Goal: Task Accomplishment & Management: Complete application form

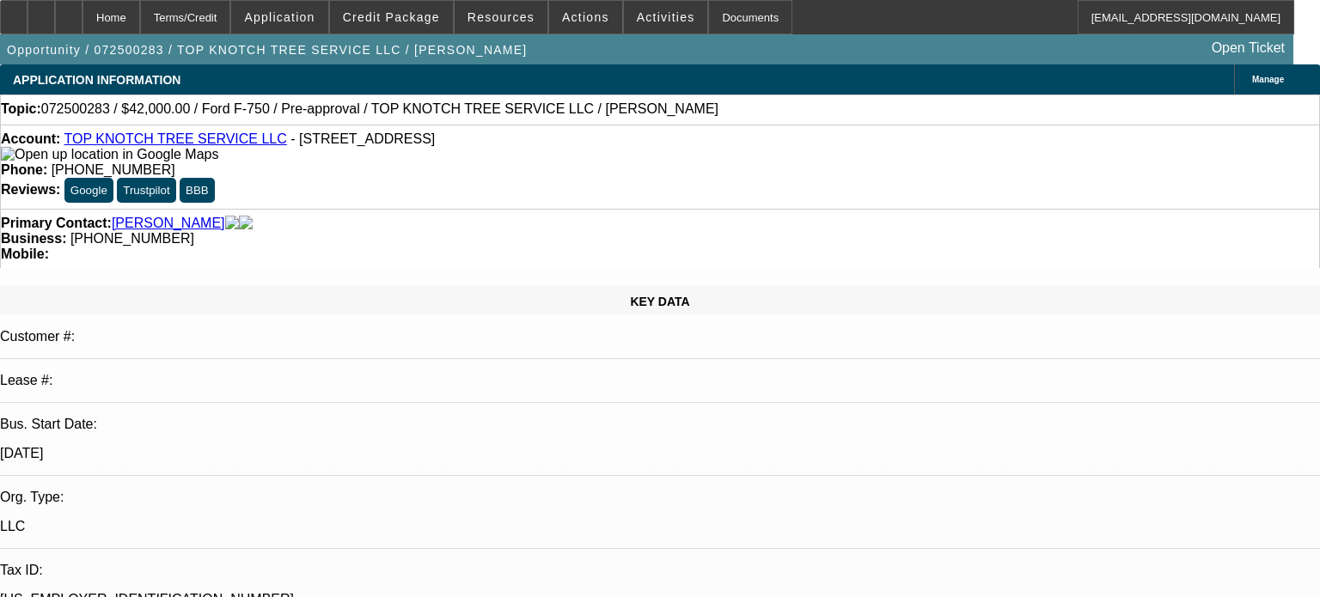
select select "0"
select select "6"
select select "0"
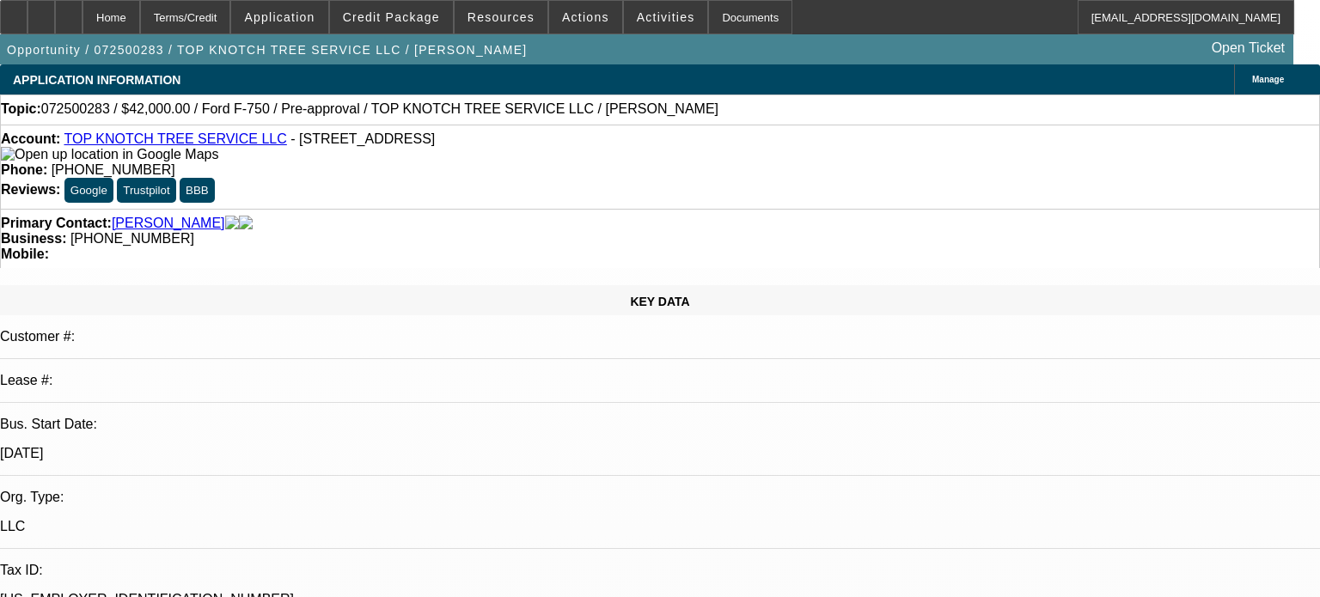
select select "2"
select select "0"
select select "6"
select select "0"
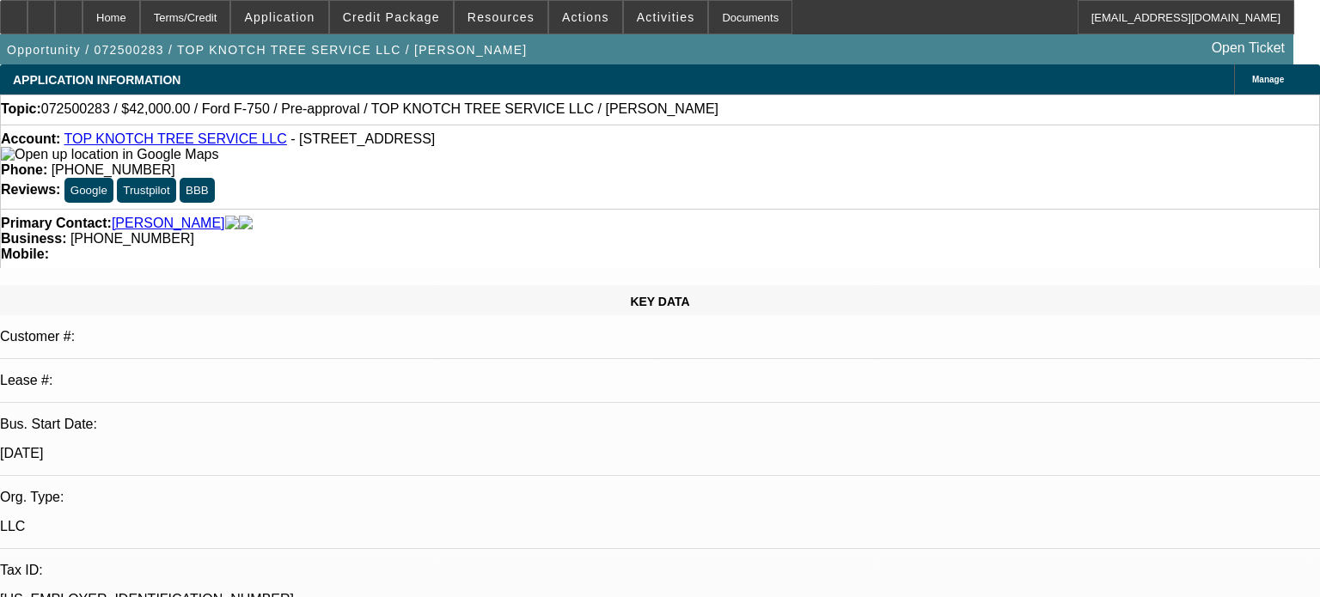
select select "2"
select select "0"
select select "6"
select select "0.1"
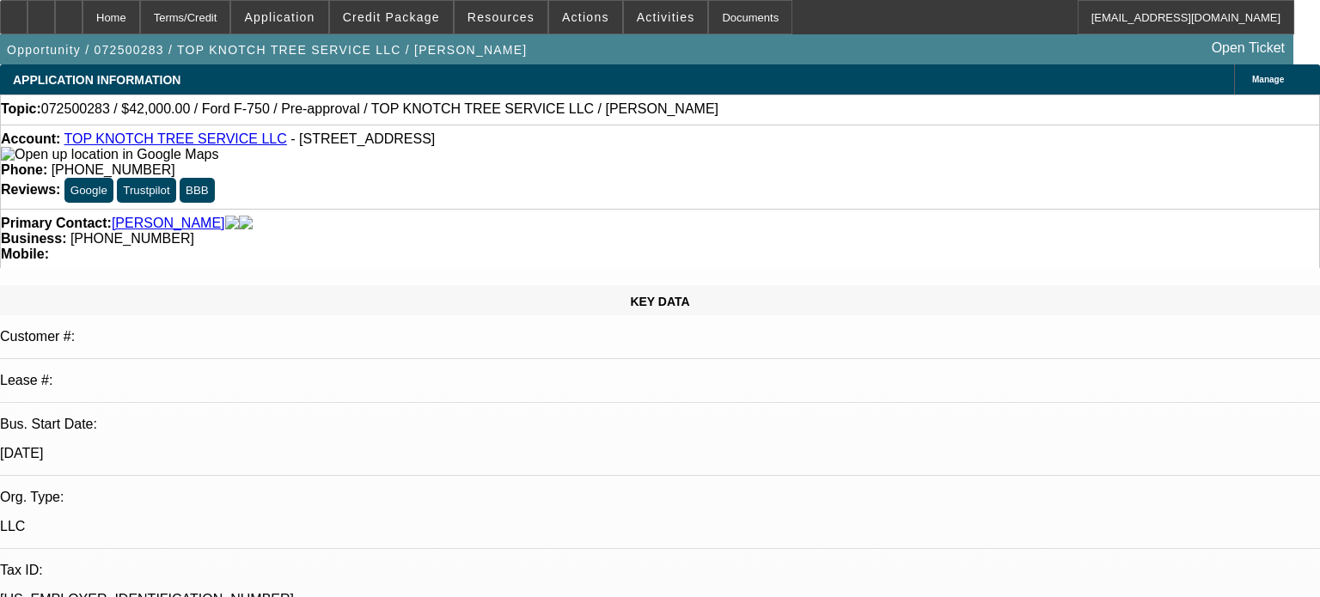
select select "2"
select select "0"
select select "6"
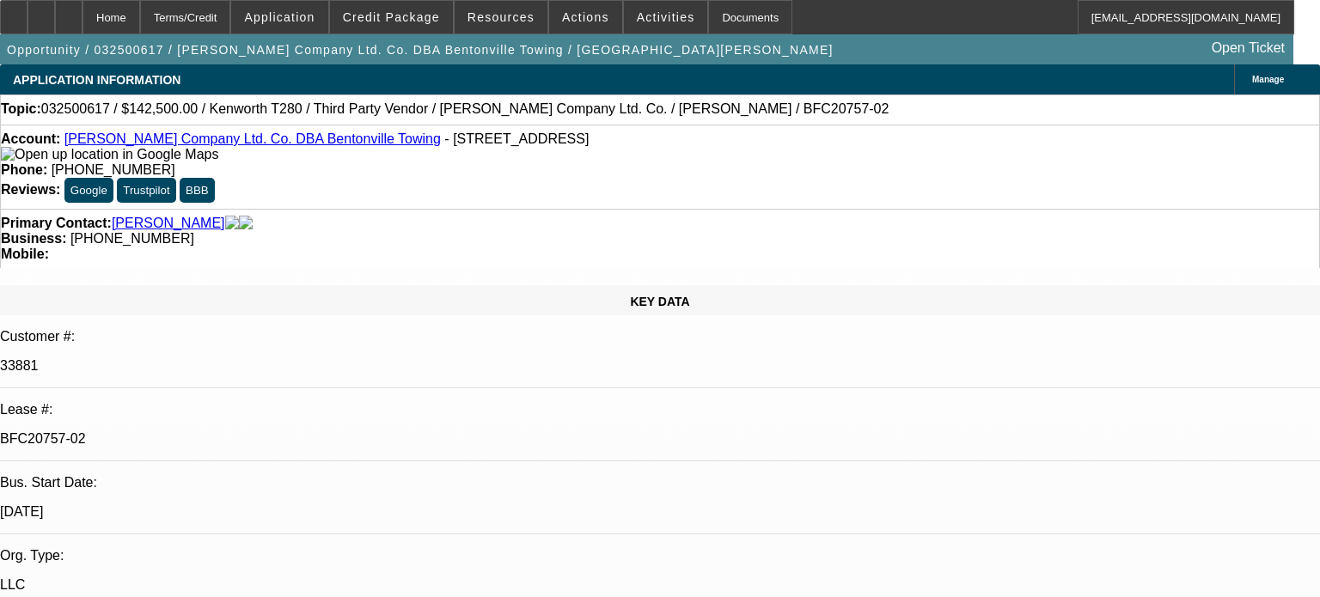
select select "0"
select select "3"
select select "0.1"
select select "4"
select select "0"
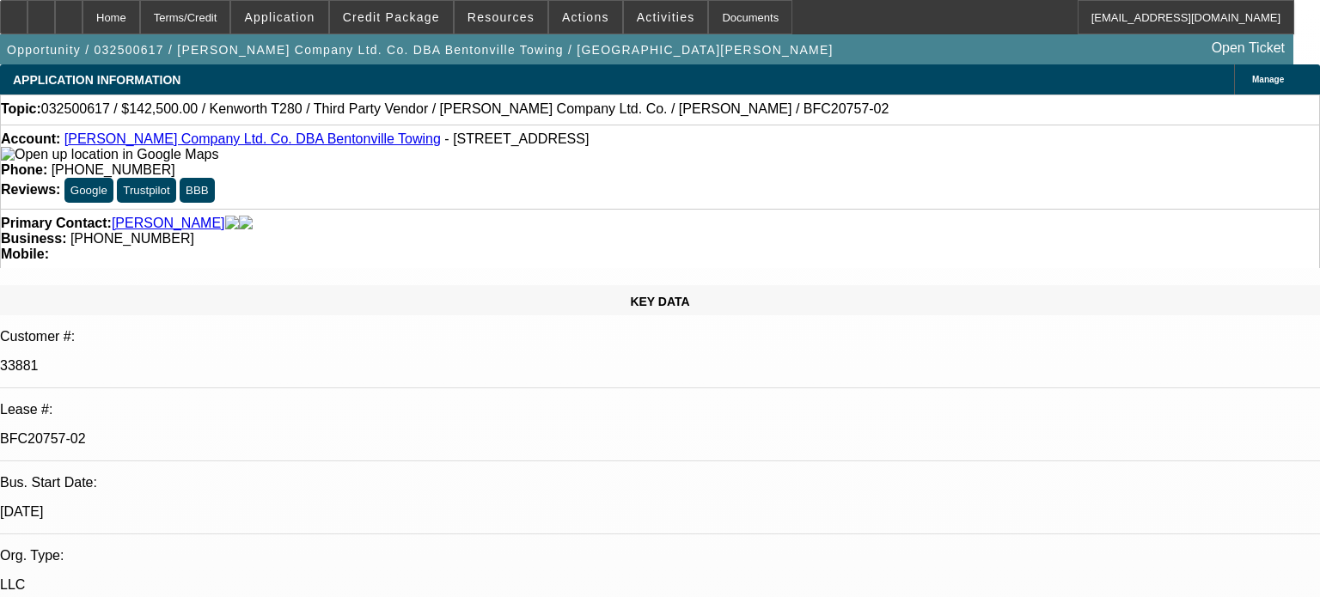
select select "3"
select select "0.1"
select select "4"
select select "0"
select select "3"
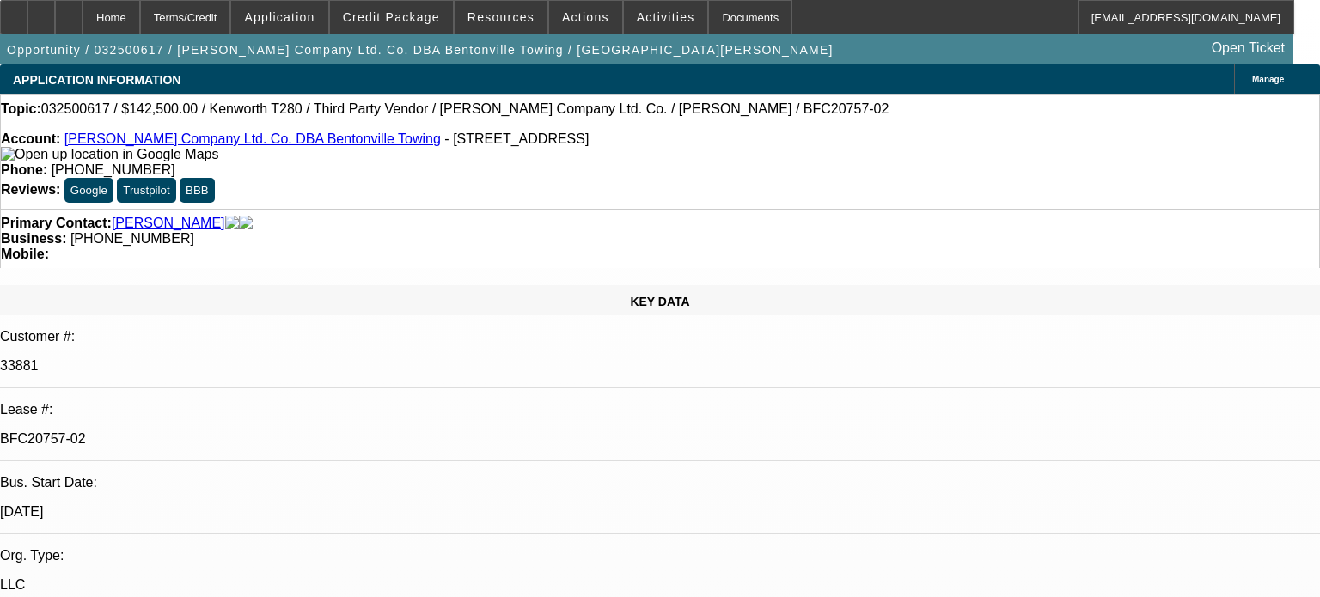
select select "0.1"
select select "4"
select select "0"
select select "3"
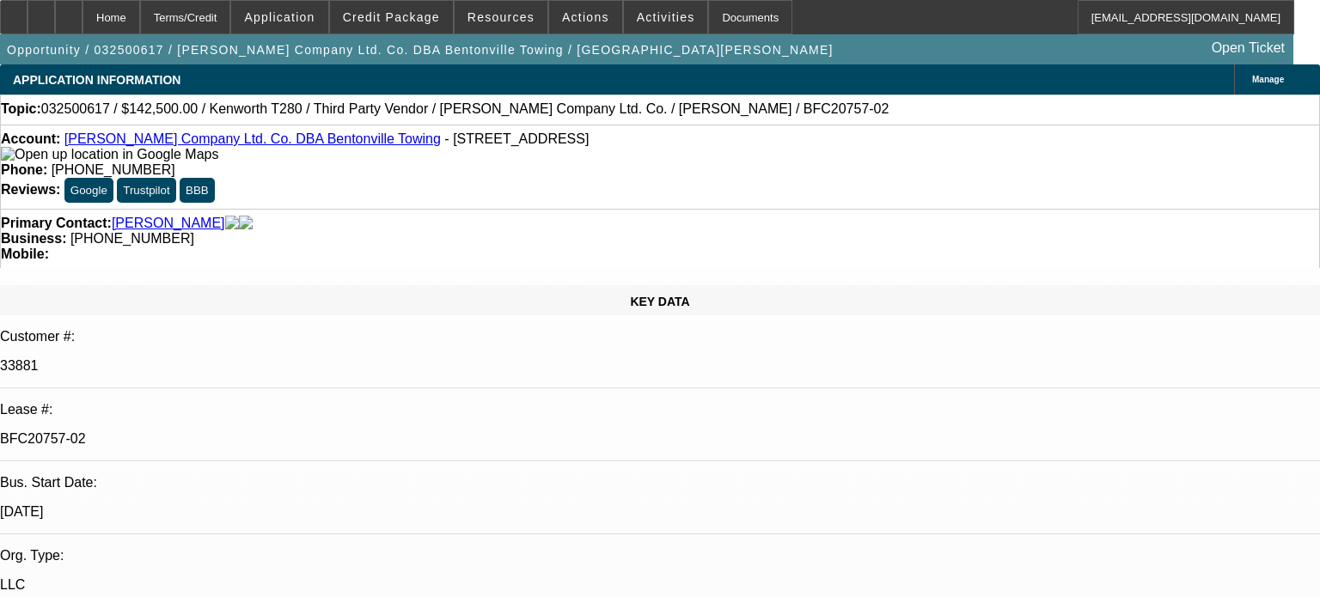
select select "0.1"
select select "4"
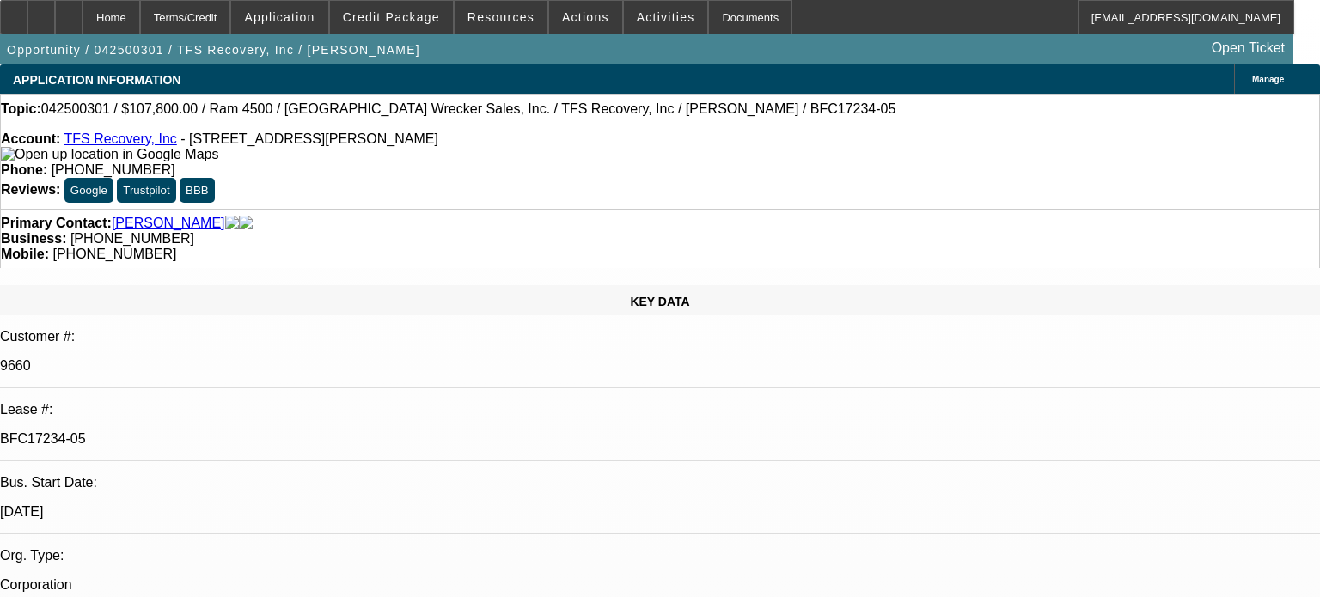
select select "0"
select select "6"
select select "0"
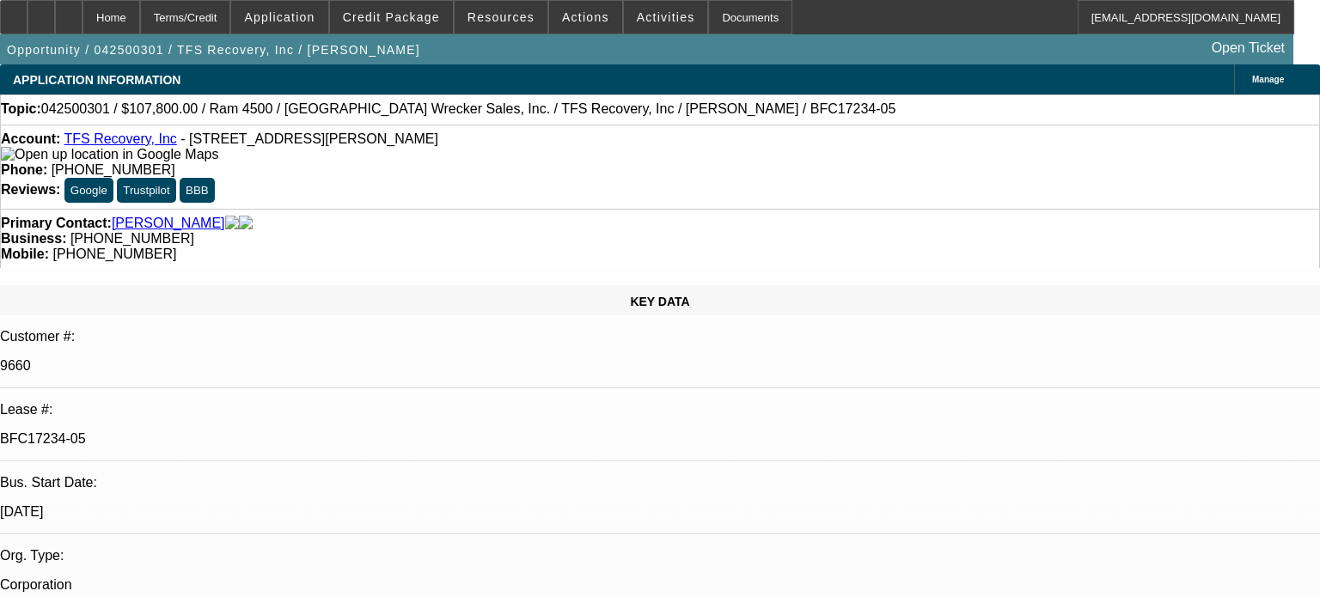
select select "0"
select select "3"
select select "0"
select select "6"
select select "0"
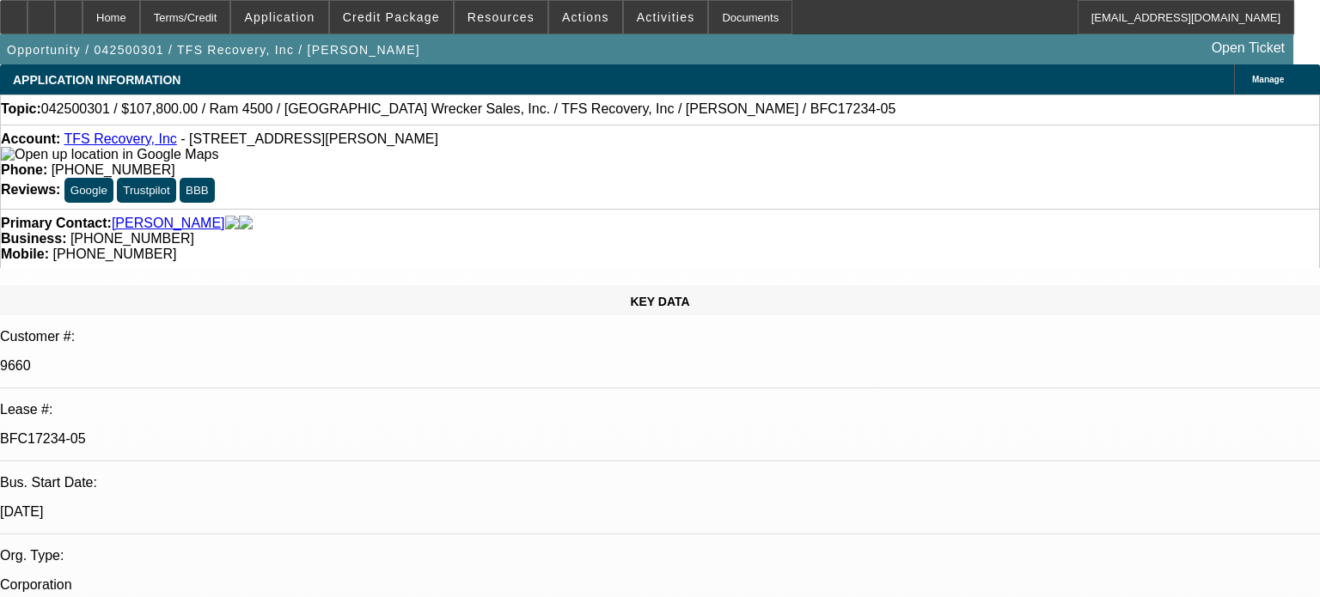
select select "0"
select select "3"
select select "0"
select select "6"
select select "0"
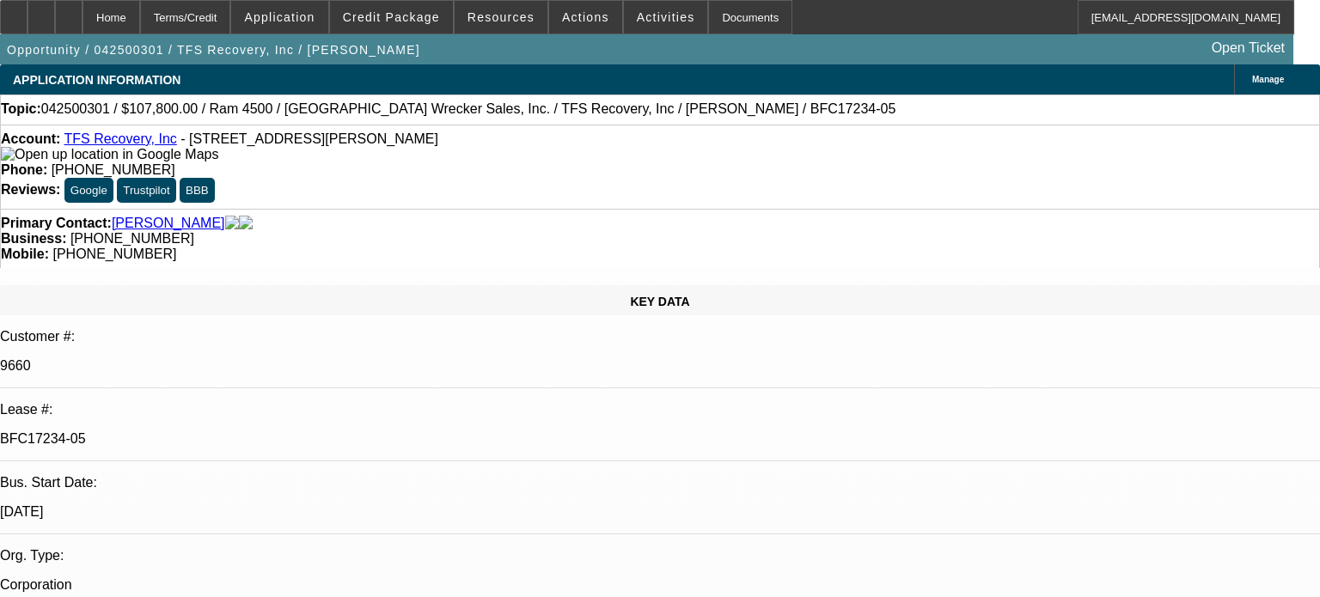
select select "2"
select select "0"
select select "6"
